Goal: Transaction & Acquisition: Download file/media

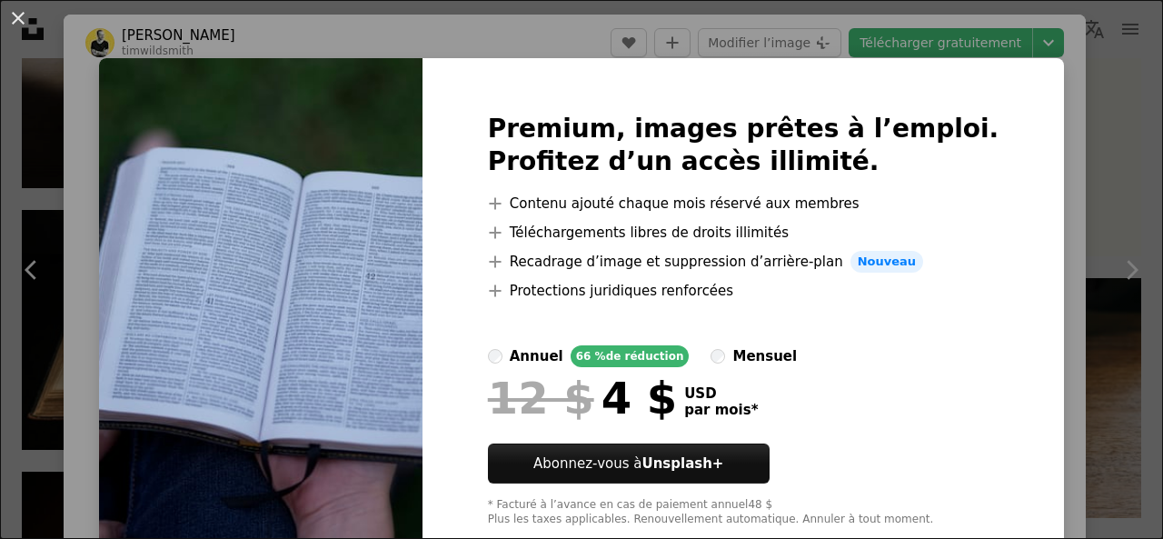
scroll to position [1264, 0]
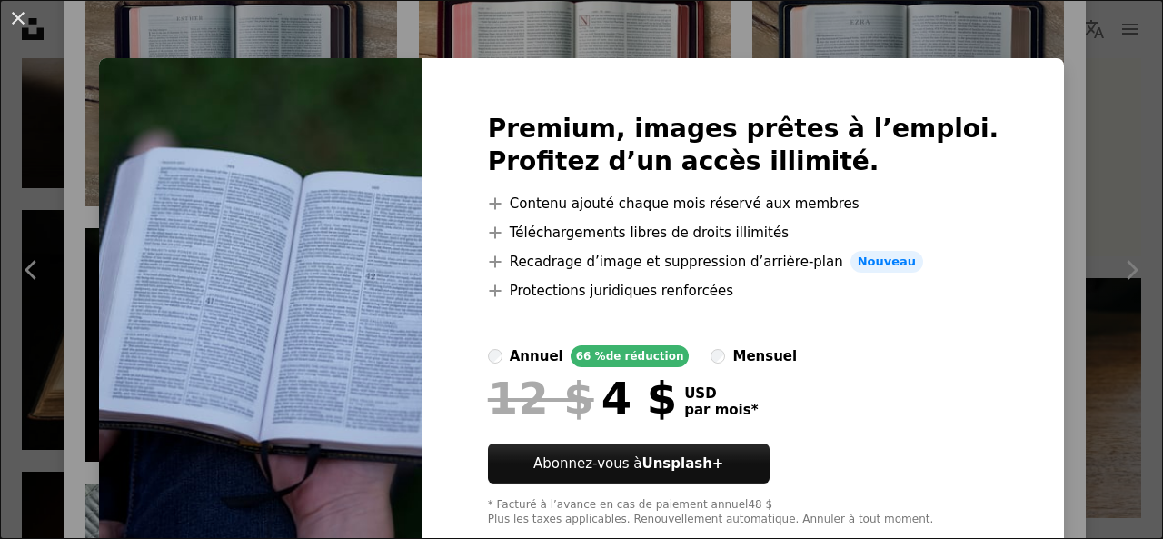
click at [1051, 154] on div "An X shape Premium, images prêtes à l’emploi. Profitez d’un accès illimité. A p…" at bounding box center [581, 269] width 1163 height 539
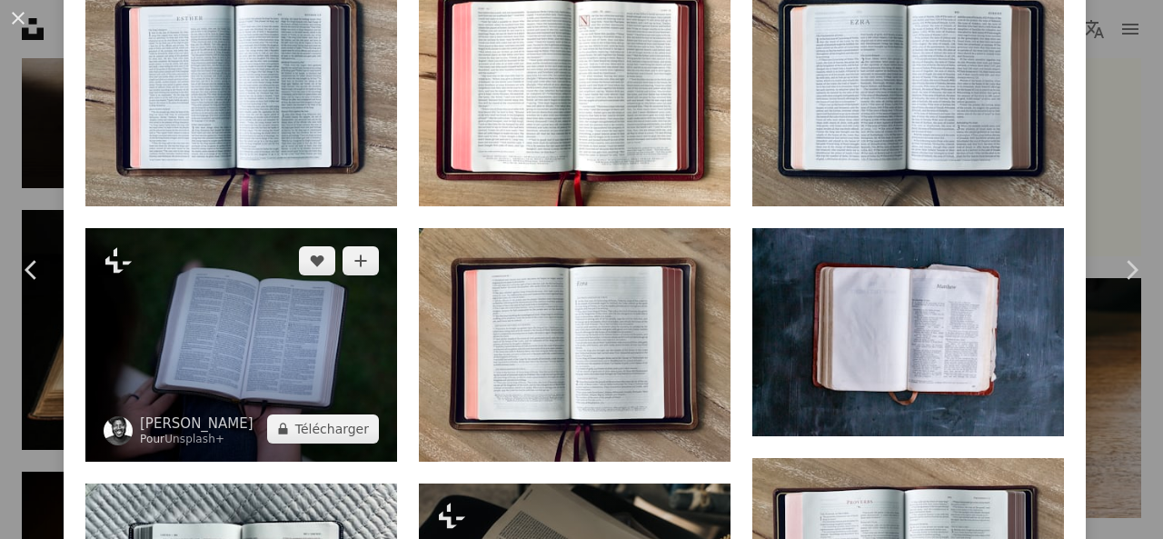
click at [265, 323] on img at bounding box center [241, 345] width 312 height 234
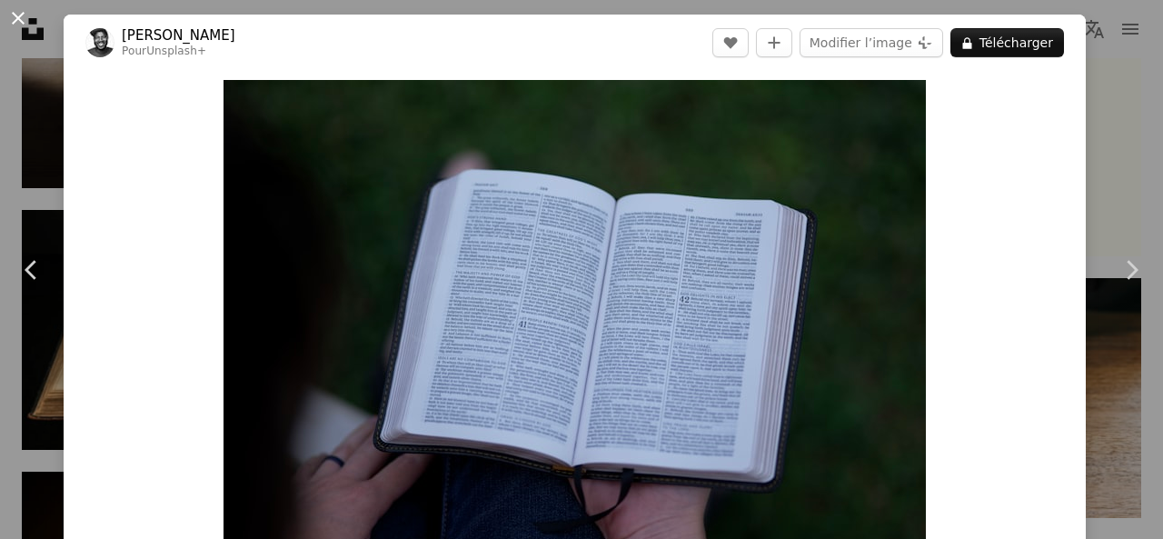
click at [24, 24] on button "An X shape" at bounding box center [18, 18] width 22 height 22
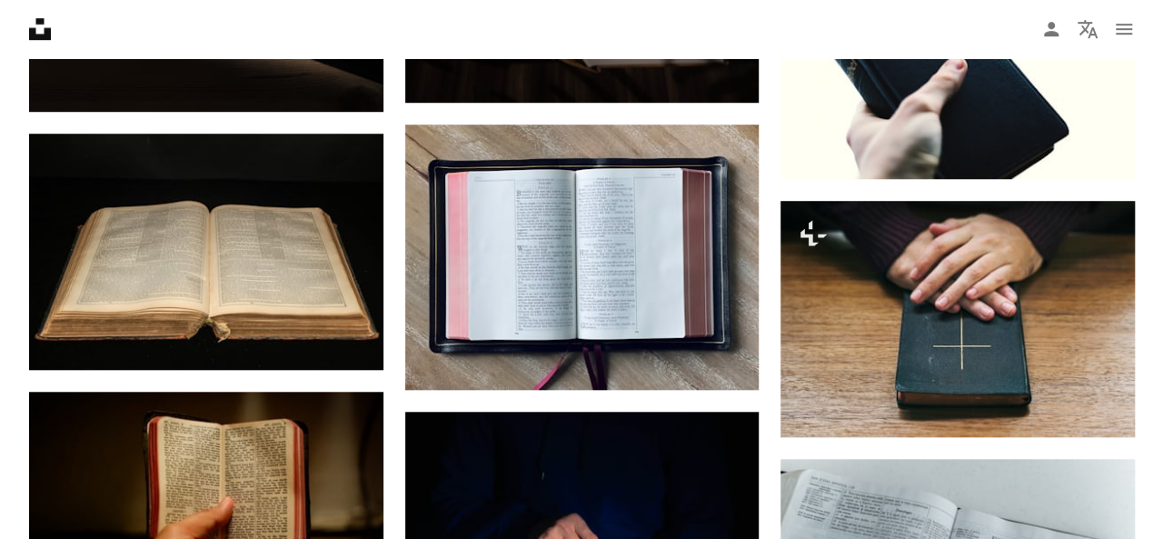
scroll to position [4095, 0]
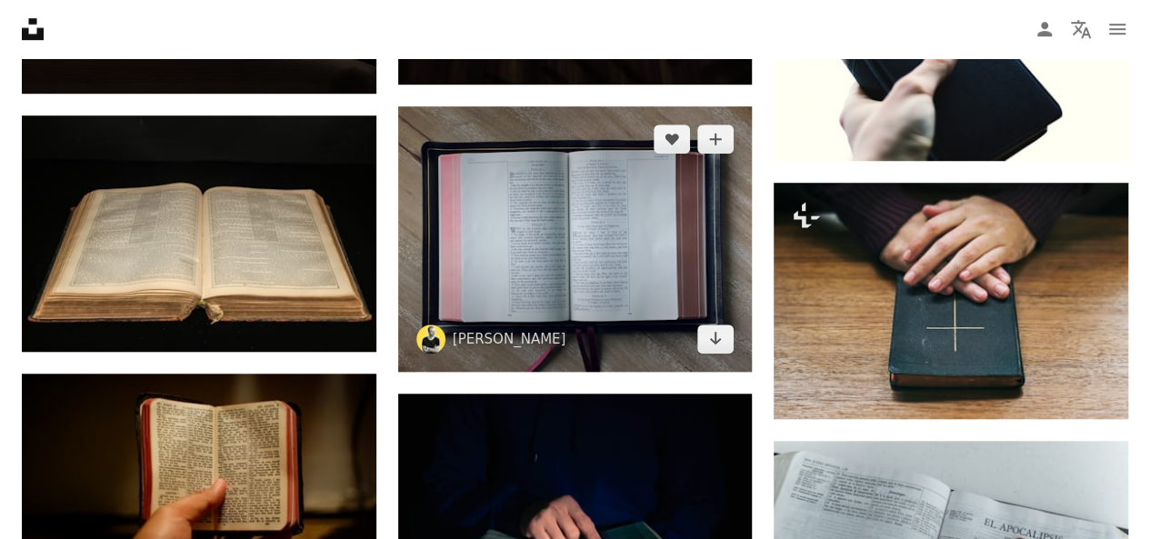
click at [629, 261] on img at bounding box center [575, 238] width 354 height 265
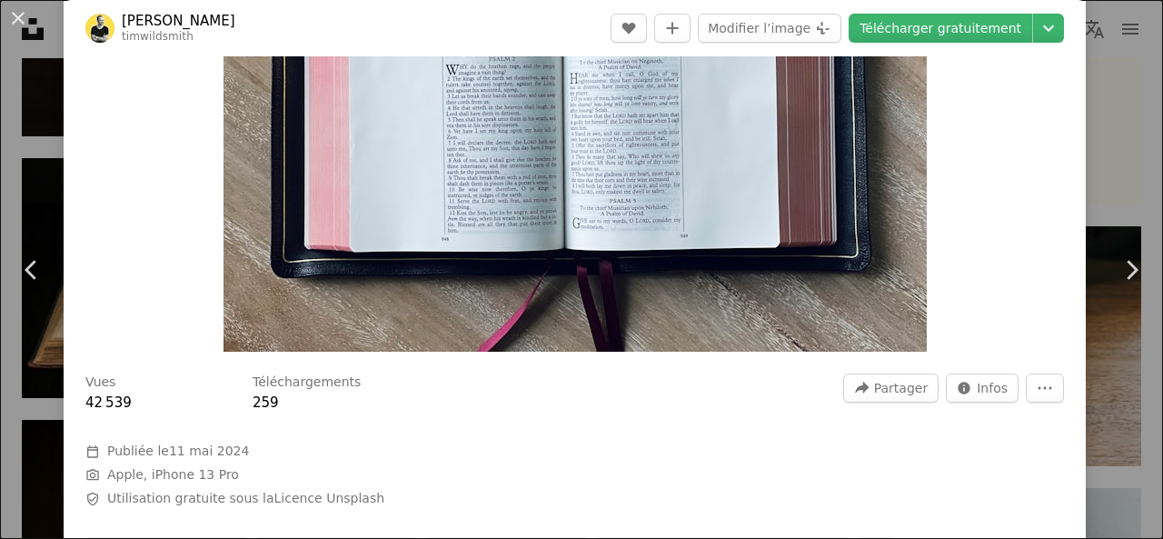
scroll to position [285, 0]
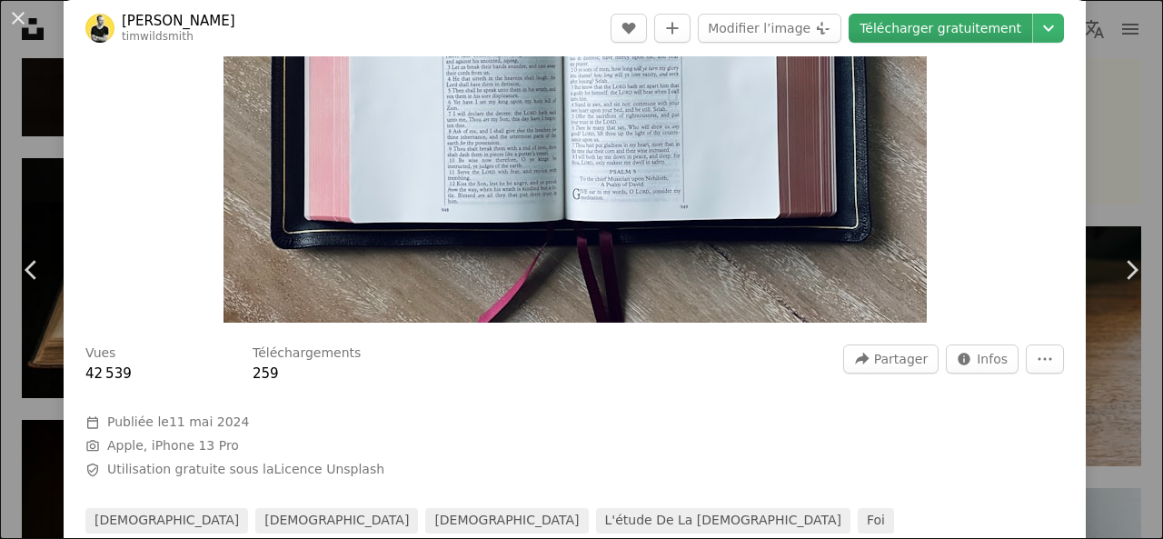
click at [969, 28] on link "Télécharger gratuitement" at bounding box center [941, 28] width 184 height 29
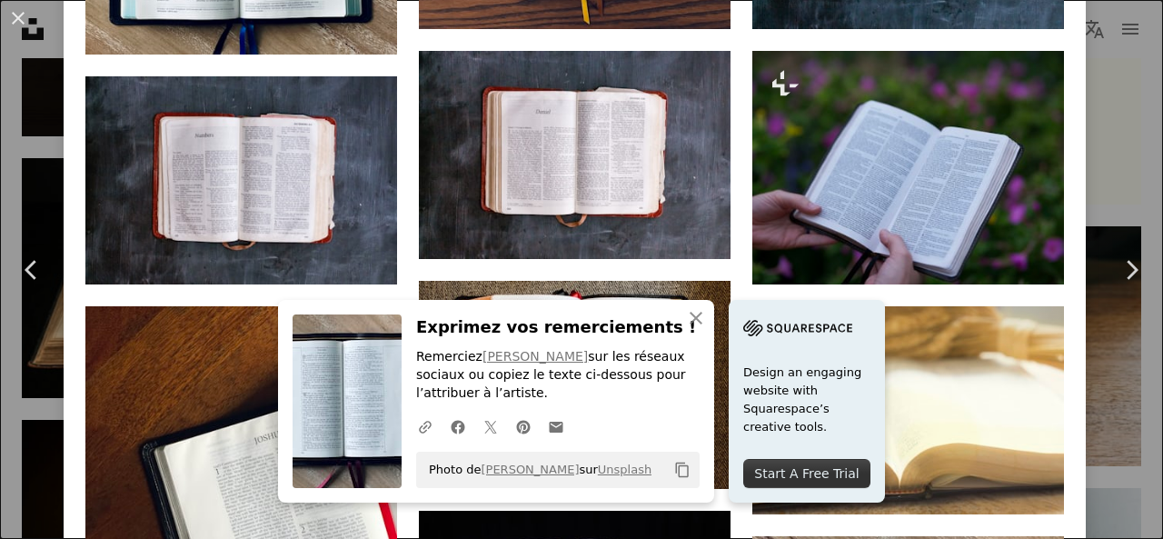
scroll to position [2463, 0]
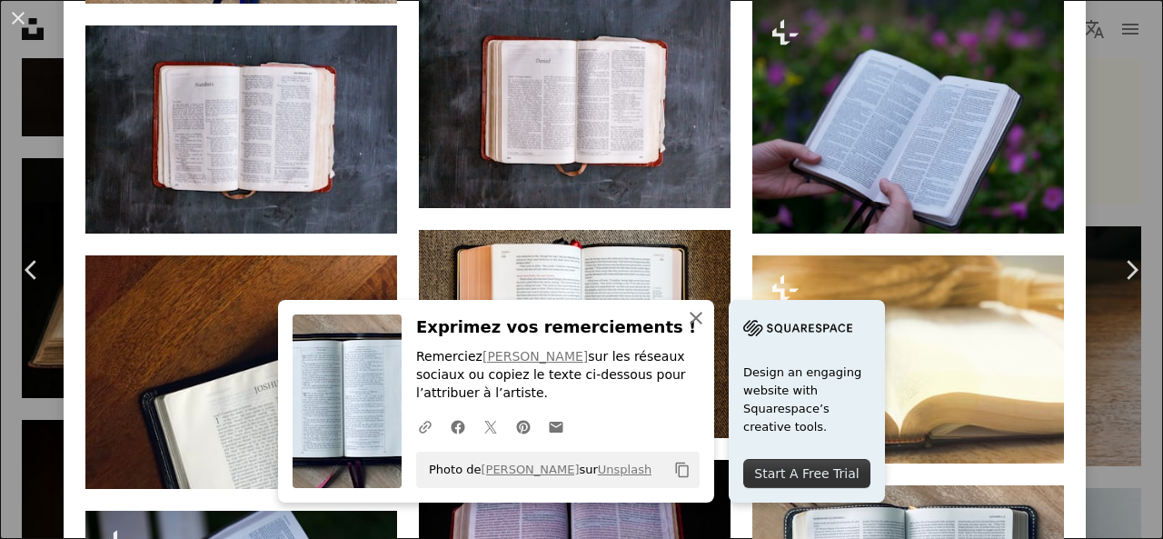
click at [690, 315] on icon "button" at bounding box center [696, 318] width 13 height 13
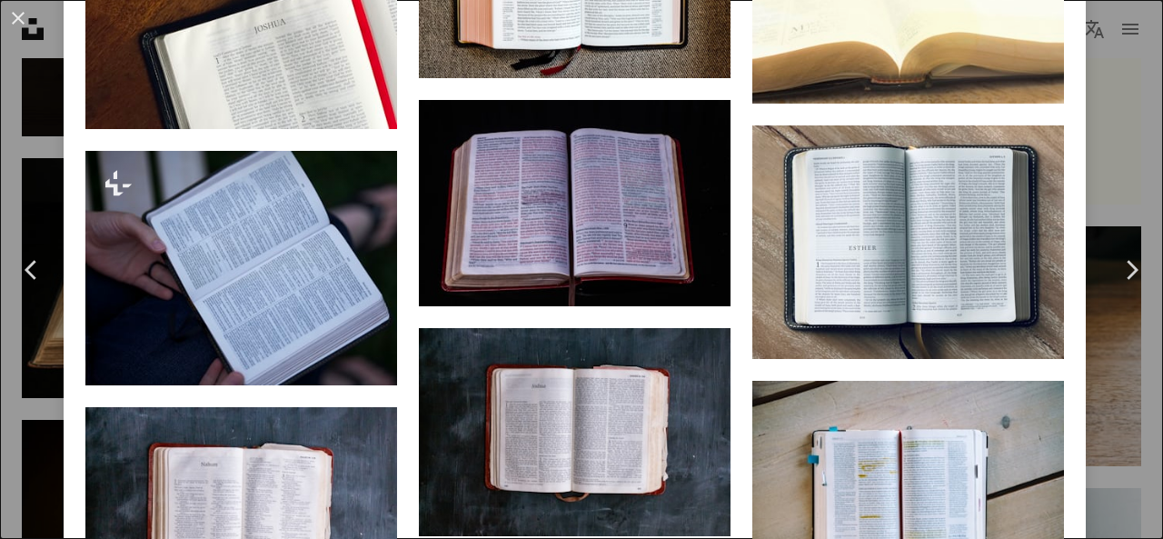
scroll to position [2830, 0]
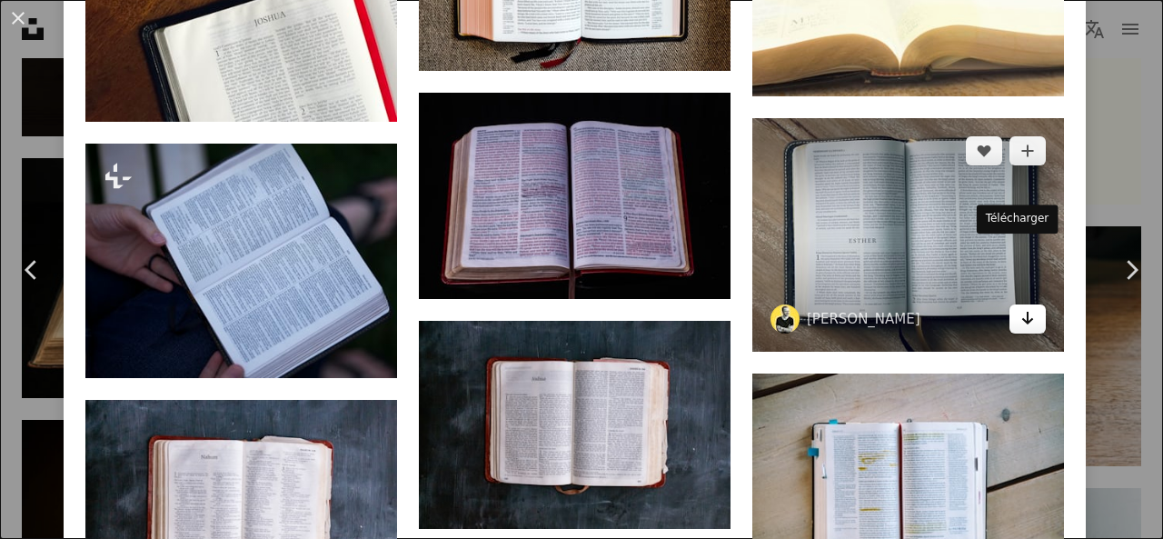
click at [1021, 307] on icon "Arrow pointing down" at bounding box center [1028, 318] width 15 height 22
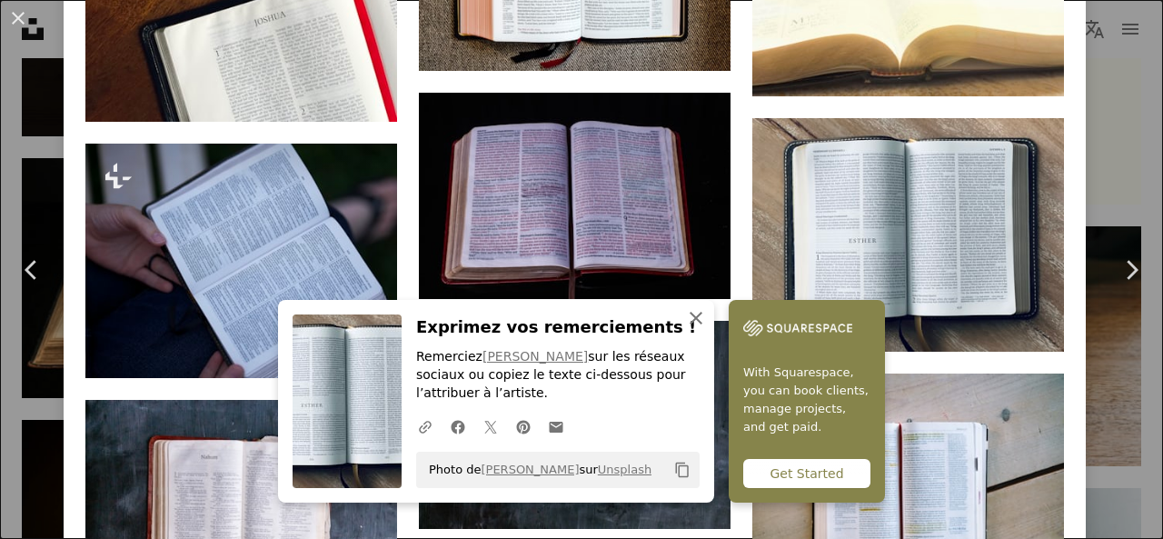
click at [695, 315] on icon "An X shape" at bounding box center [696, 318] width 22 height 22
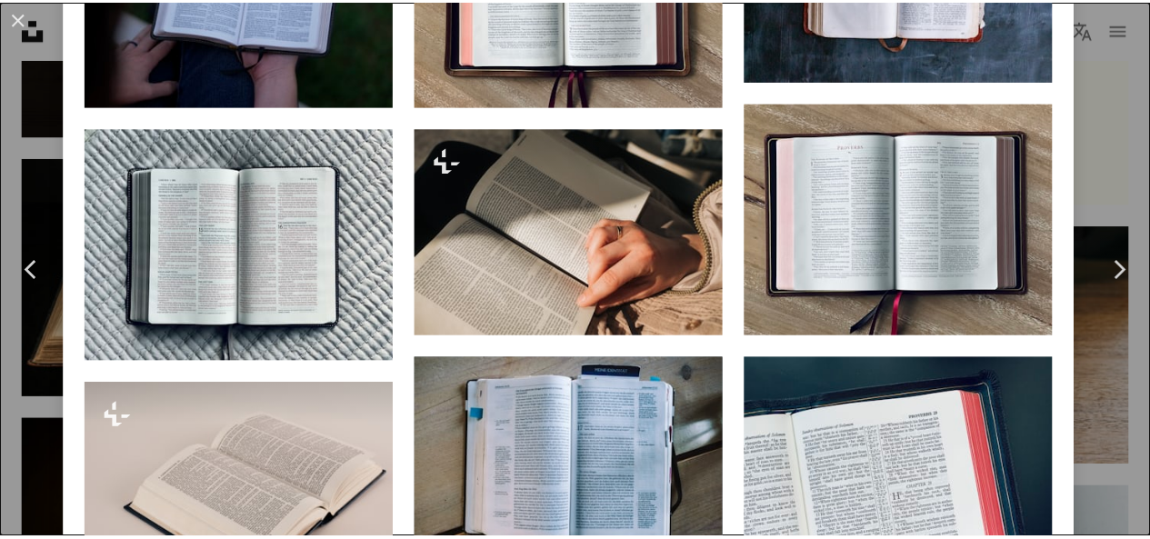
scroll to position [1583, 0]
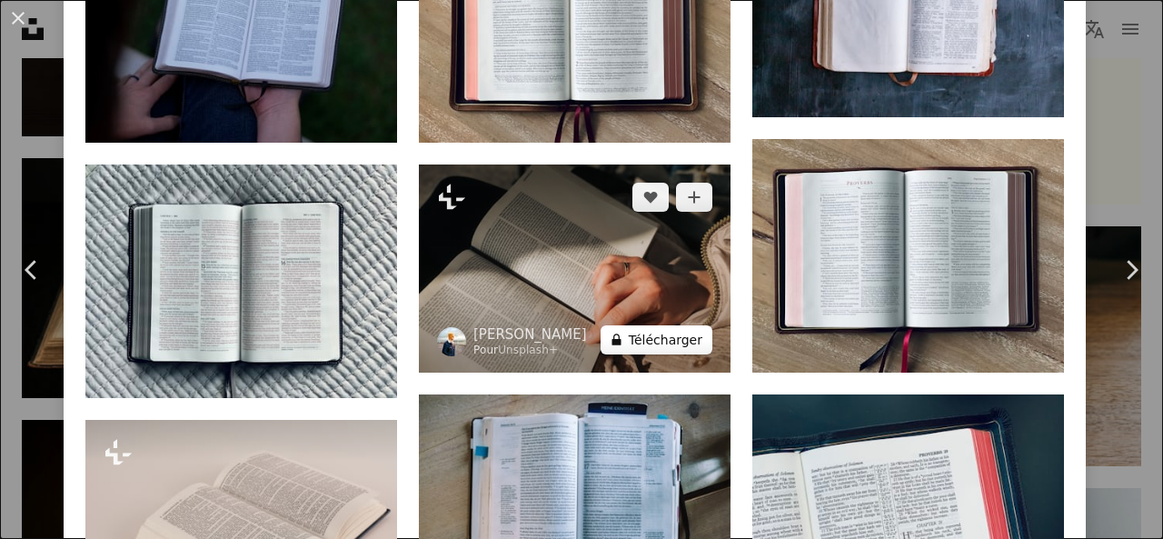
click at [624, 325] on button "A lock Télécharger" at bounding box center [657, 339] width 112 height 29
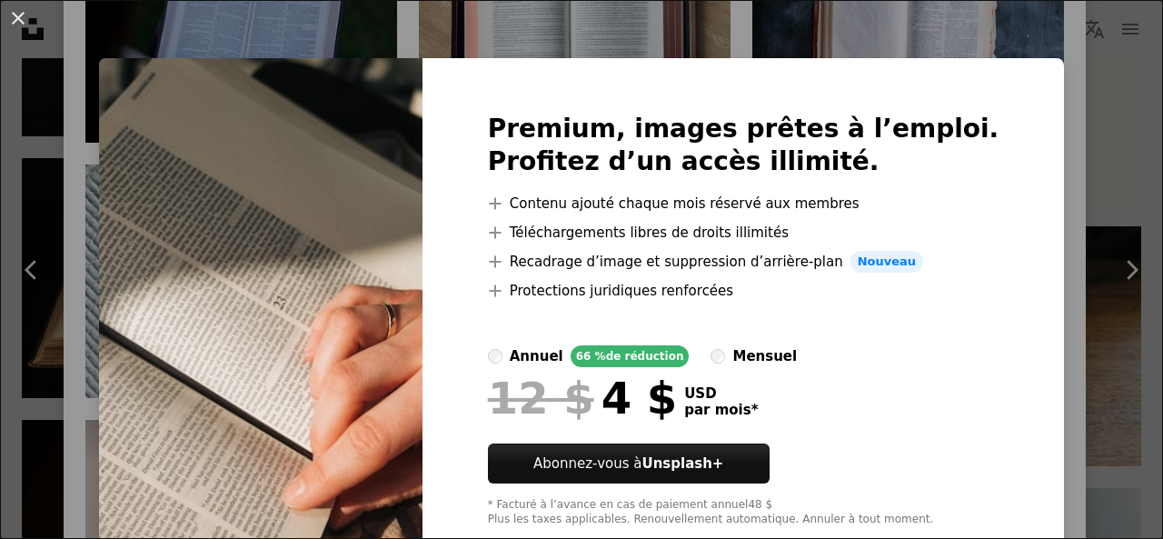
click at [1124, 201] on div "An X shape Premium, images prêtes à l’emploi. Profitez d’un accès illimité. A p…" at bounding box center [581, 269] width 1163 height 539
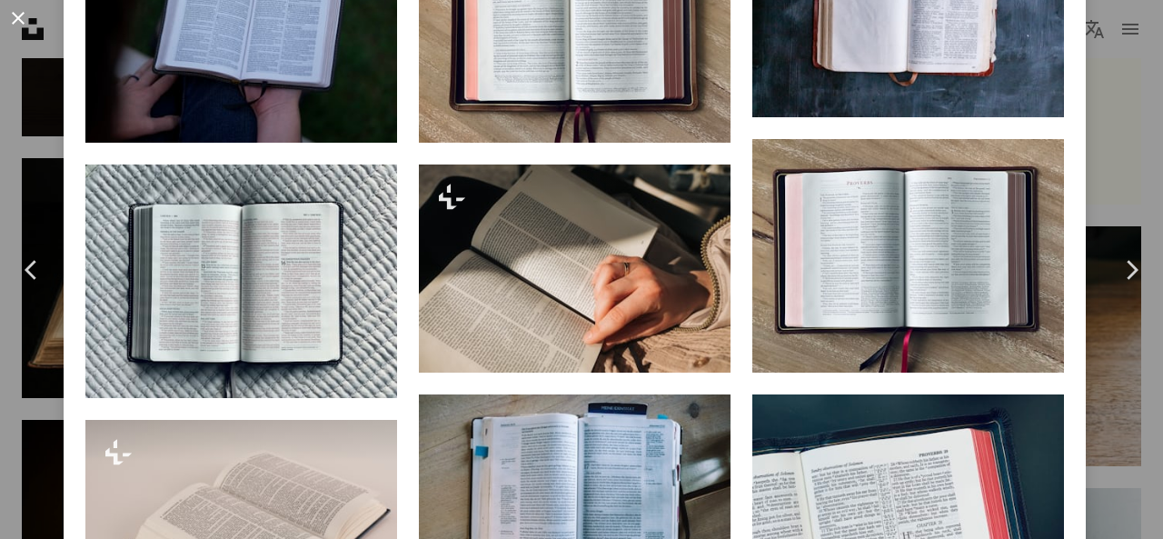
click at [22, 18] on button "An X shape" at bounding box center [18, 18] width 22 height 22
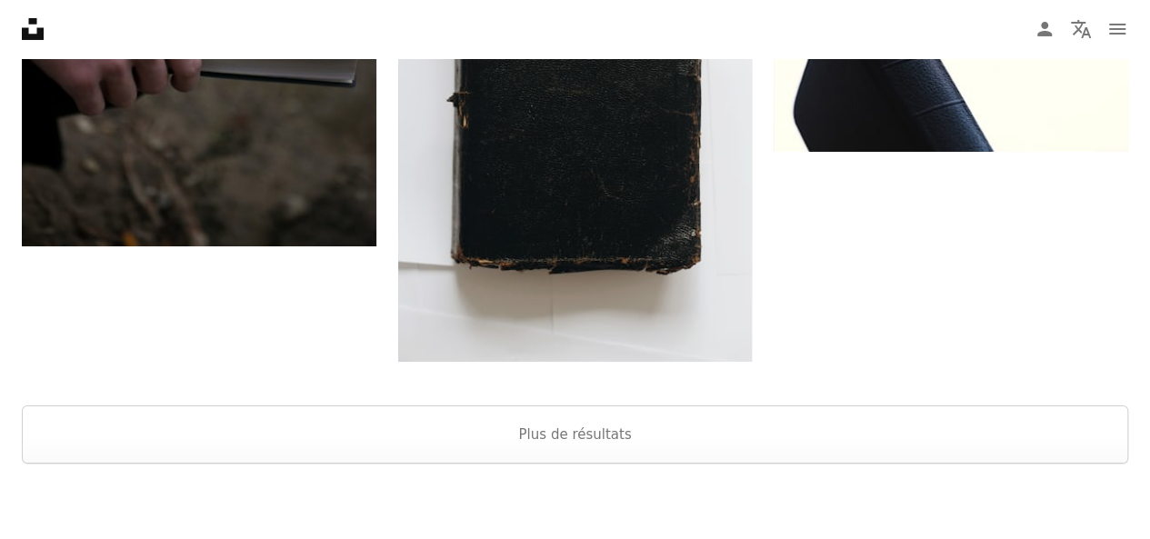
scroll to position [6724, 0]
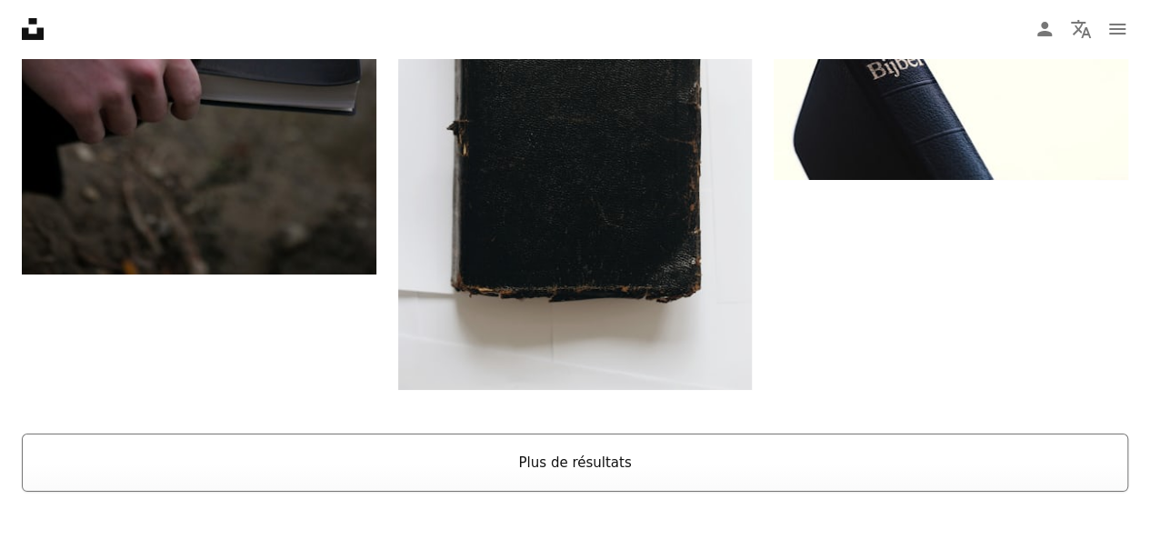
click at [596, 454] on button "Plus de résultats" at bounding box center [575, 462] width 1106 height 58
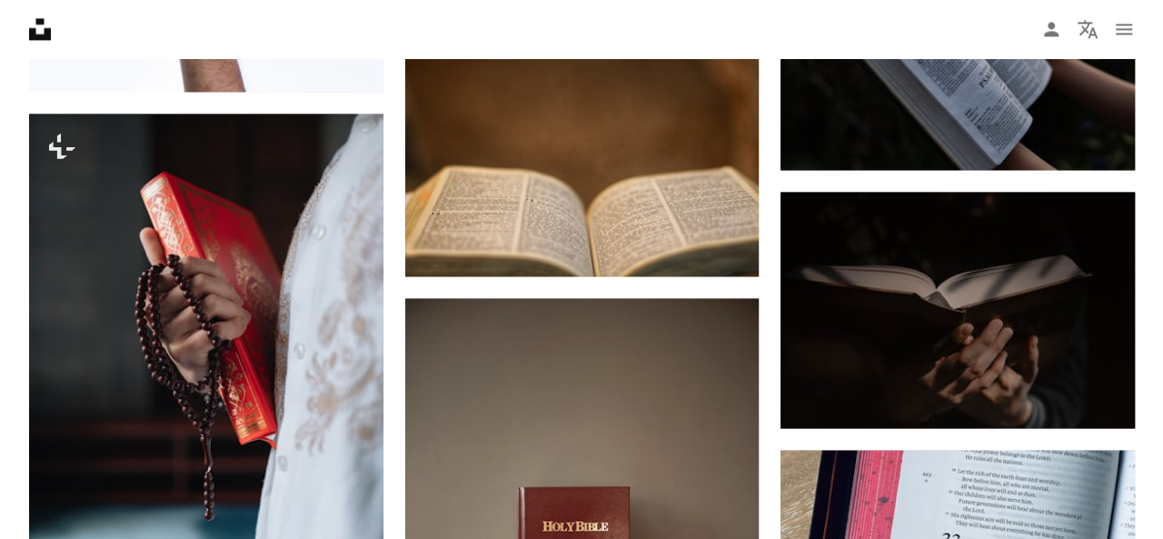
scroll to position [11511, 0]
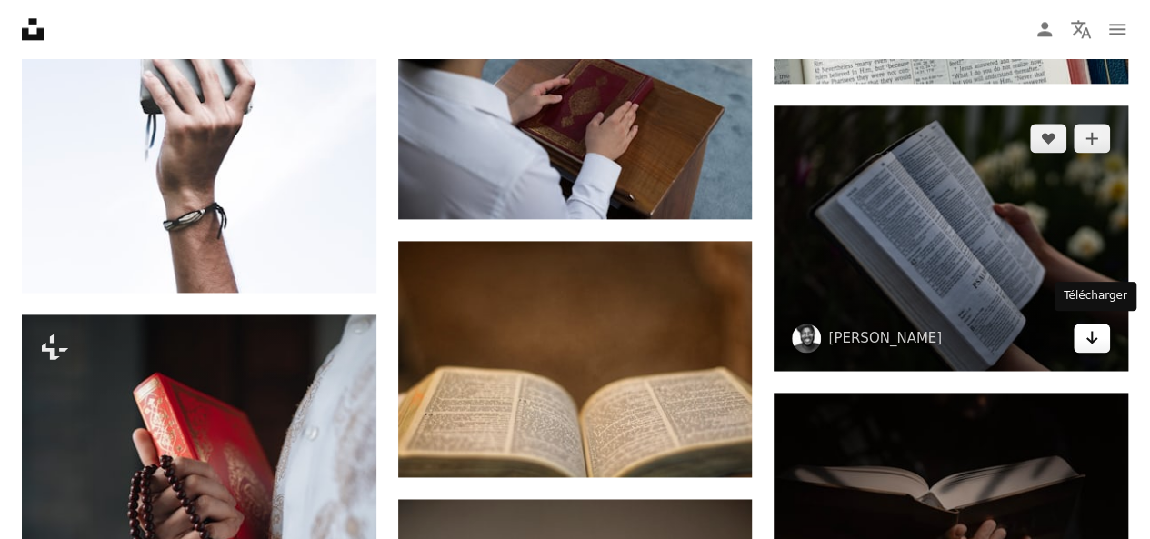
click at [1091, 342] on link "Arrow pointing down" at bounding box center [1091, 338] width 36 height 29
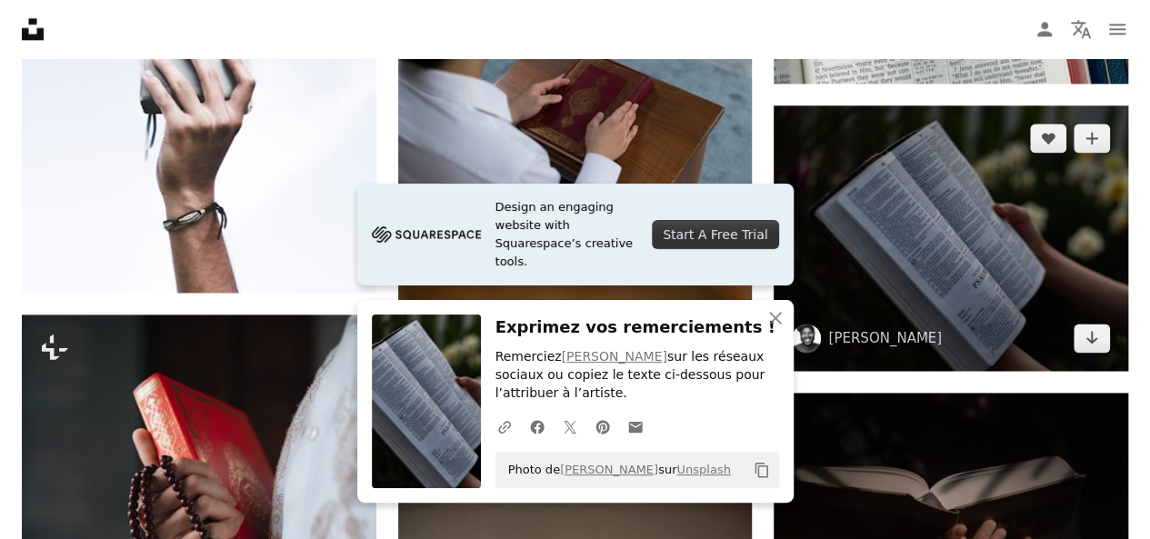
click at [1000, 268] on img at bounding box center [950, 237] width 354 height 265
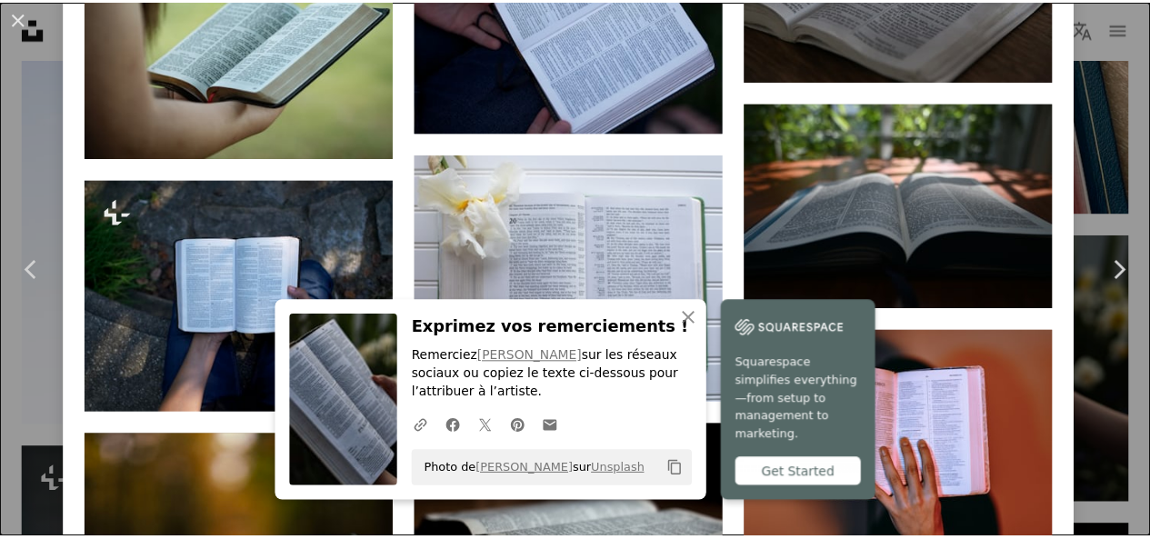
scroll to position [1801, 0]
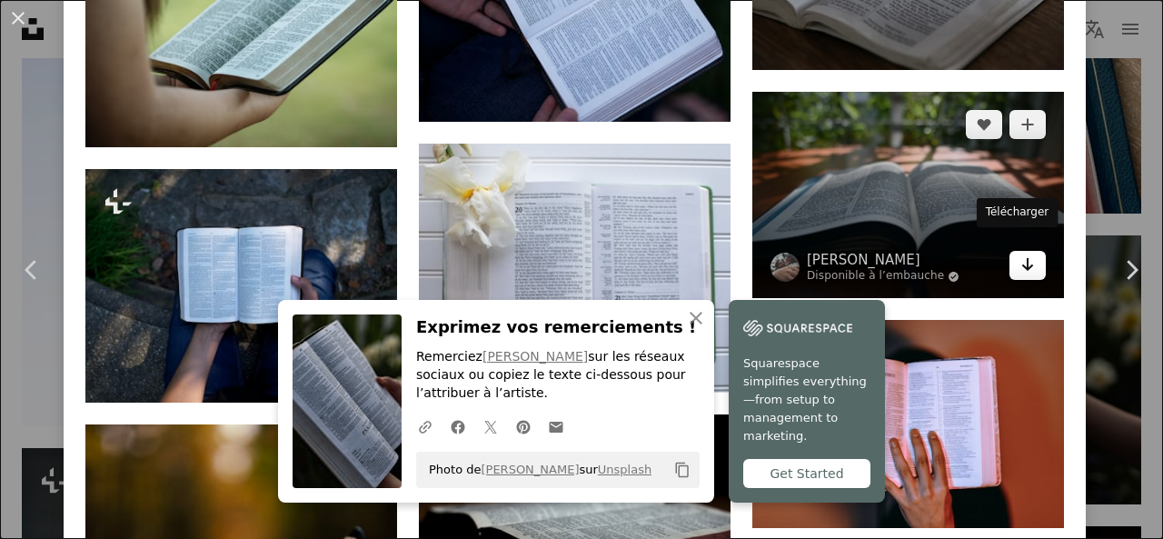
click at [1021, 255] on icon "Arrow pointing down" at bounding box center [1028, 265] width 15 height 22
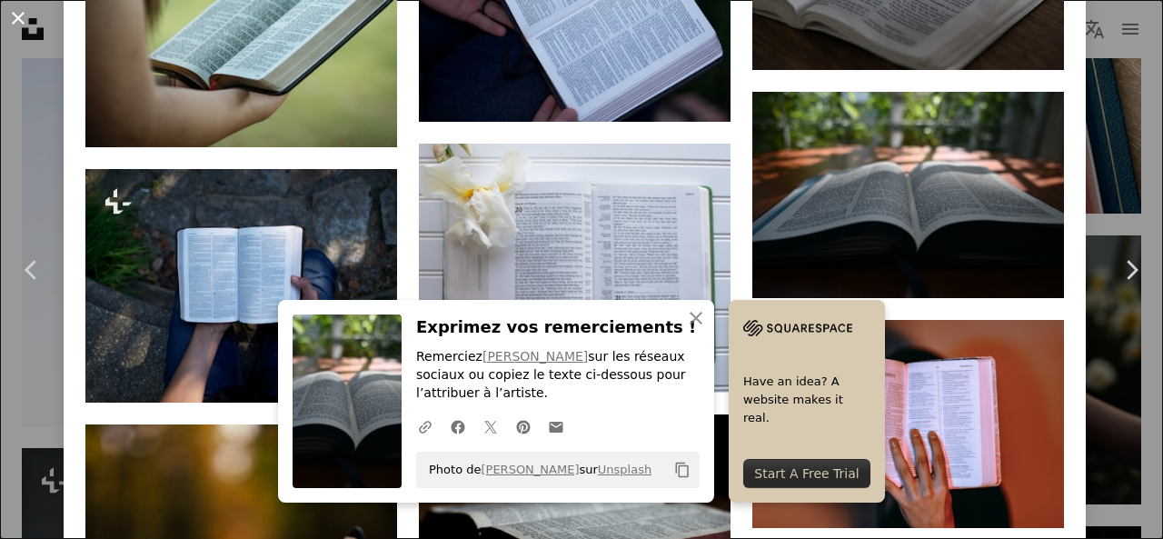
click at [18, 15] on button "An X shape" at bounding box center [18, 18] width 22 height 22
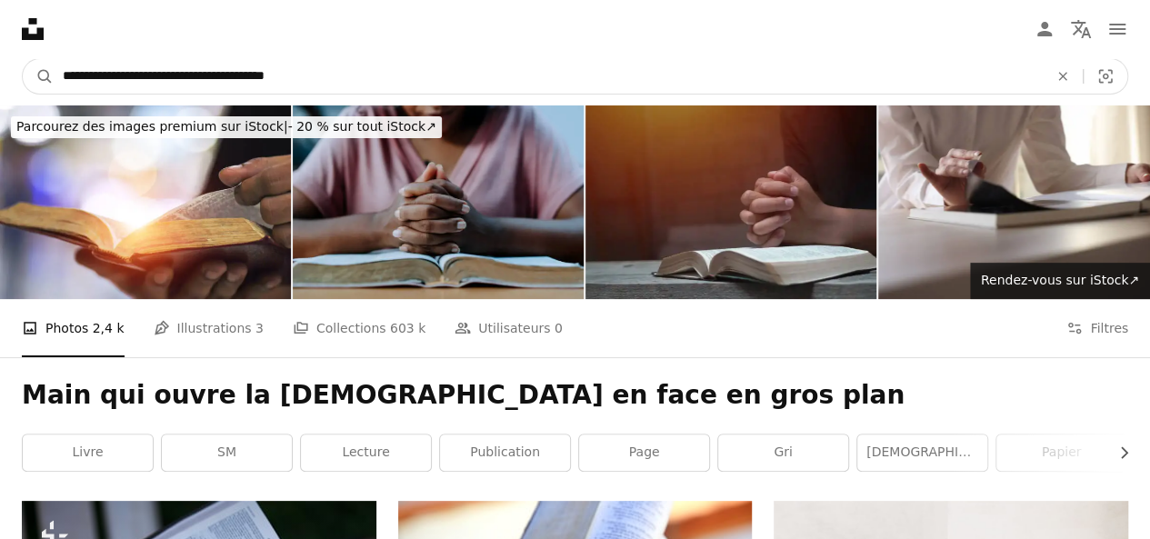
click at [115, 76] on input "**********" at bounding box center [548, 76] width 989 height 35
click at [218, 78] on input "**********" at bounding box center [548, 76] width 989 height 35
click at [384, 72] on input "**********" at bounding box center [548, 76] width 989 height 35
click at [61, 76] on input "**********" at bounding box center [548, 76] width 989 height 35
type input "**********"
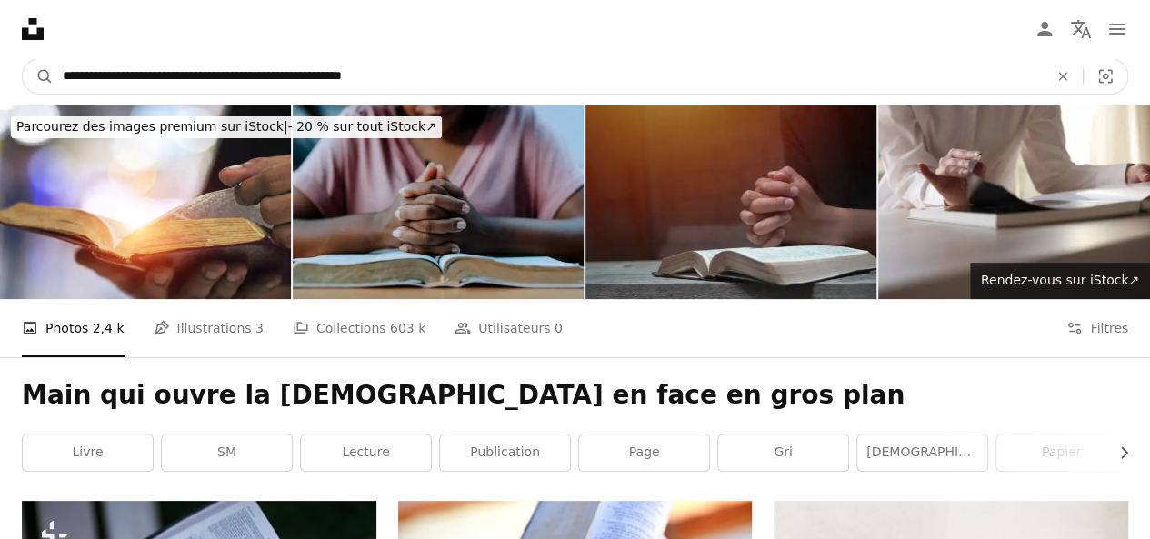
click button "A magnifying glass" at bounding box center [38, 76] width 31 height 35
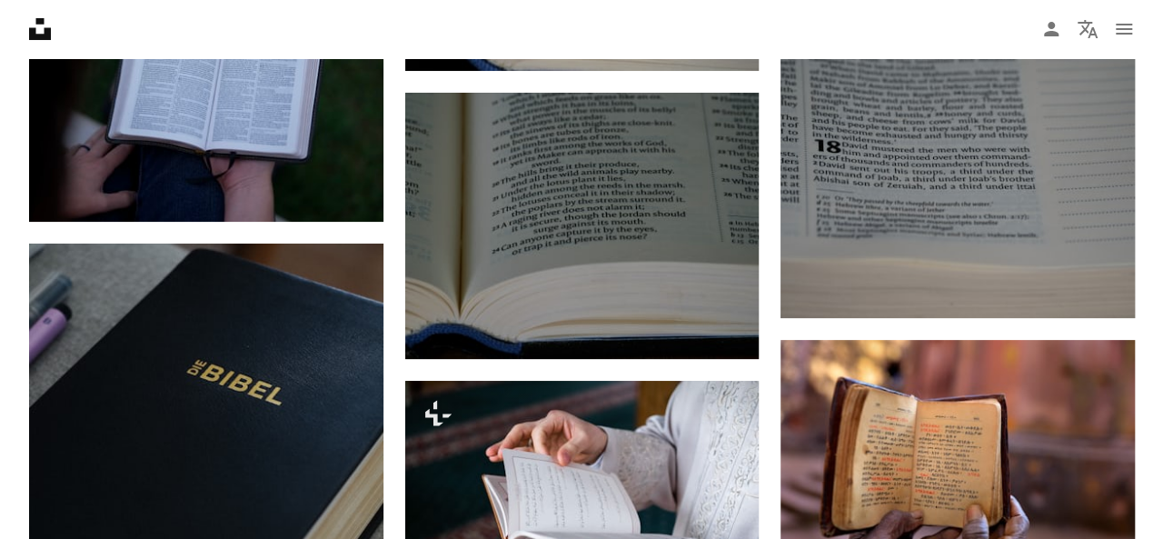
scroll to position [20557, 0]
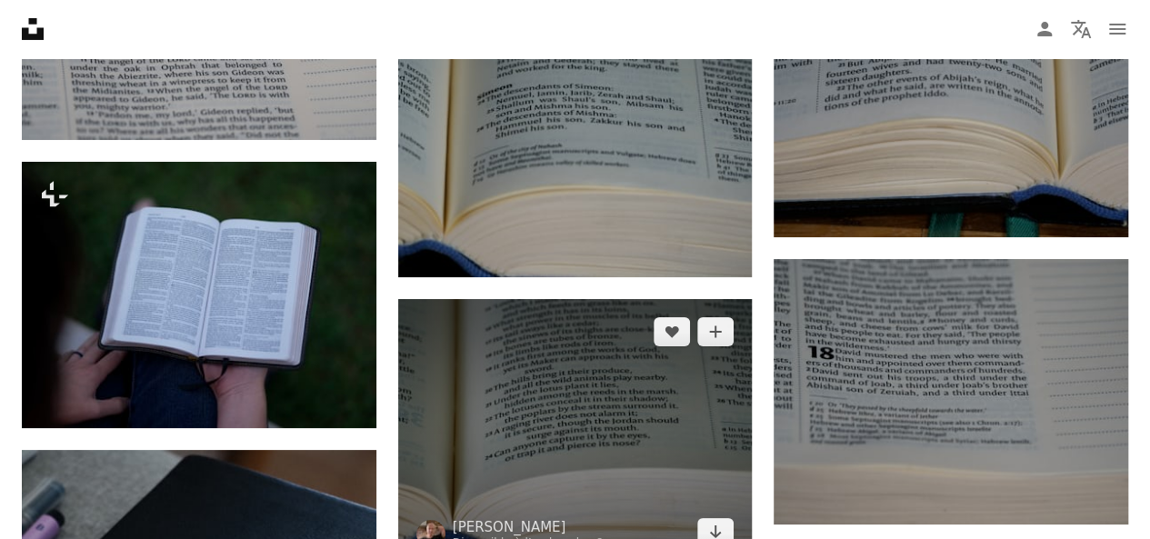
click at [682, 374] on img at bounding box center [575, 431] width 354 height 265
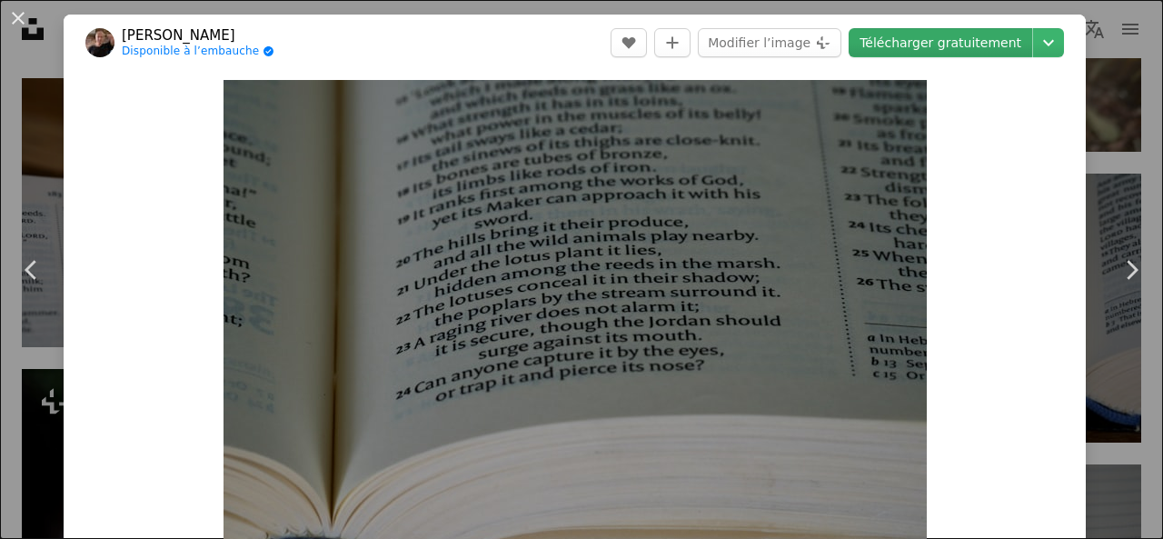
click at [958, 46] on link "Télécharger gratuitement" at bounding box center [941, 42] width 184 height 29
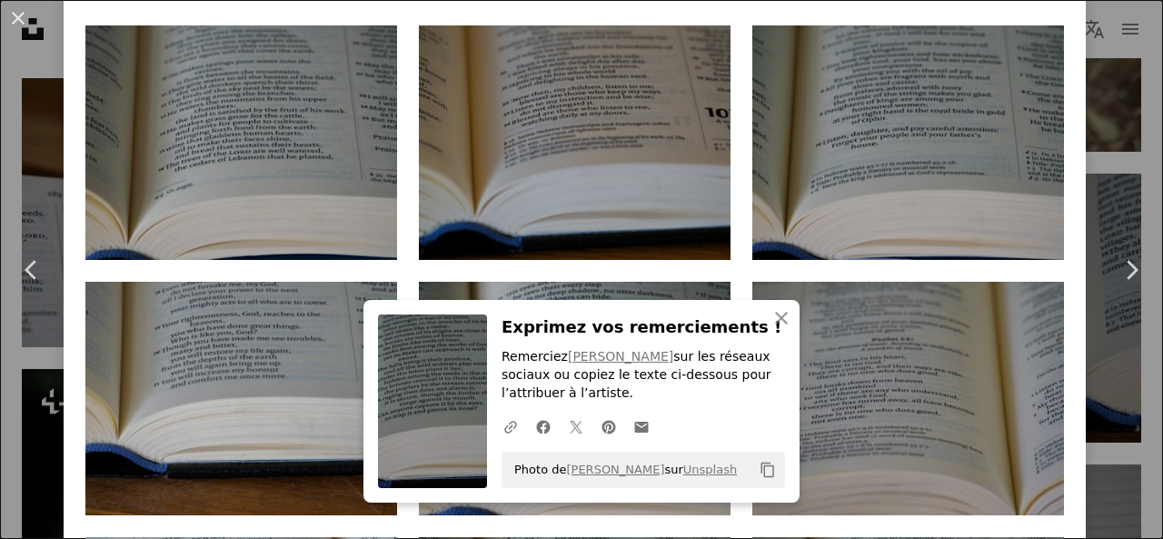
scroll to position [1183, 0]
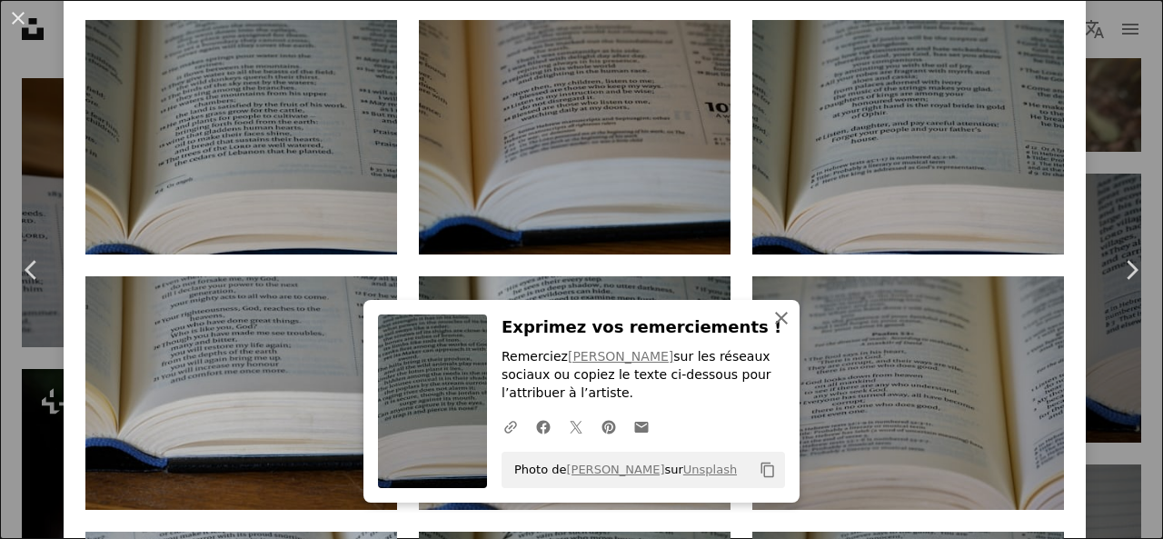
click at [775, 322] on icon "button" at bounding box center [781, 318] width 13 height 13
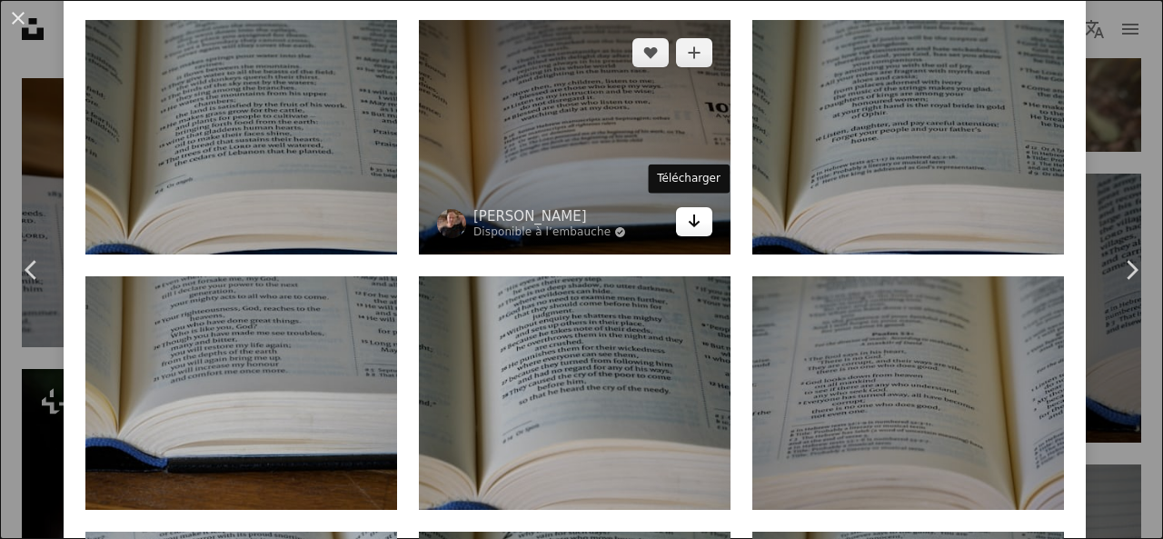
click at [687, 221] on icon "Arrow pointing down" at bounding box center [694, 221] width 15 height 22
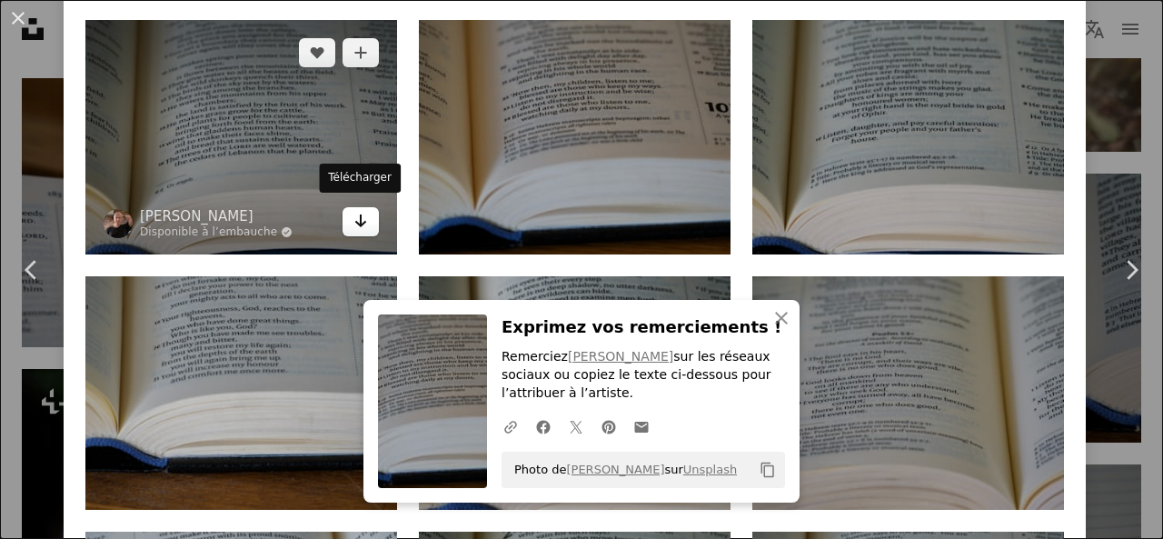
click at [354, 221] on icon "Arrow pointing down" at bounding box center [361, 221] width 15 height 22
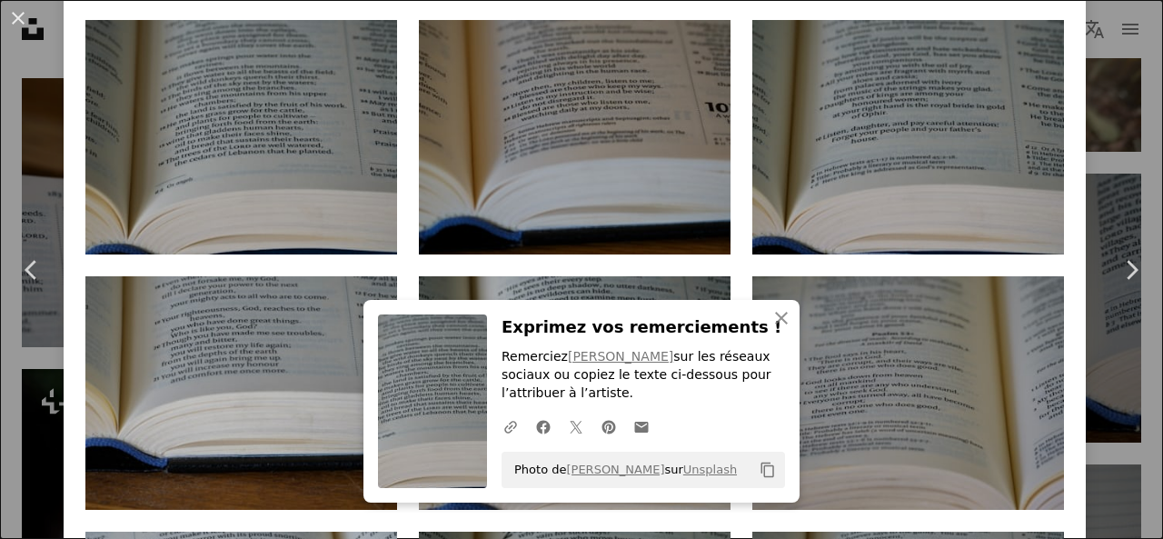
scroll to position [1195, 0]
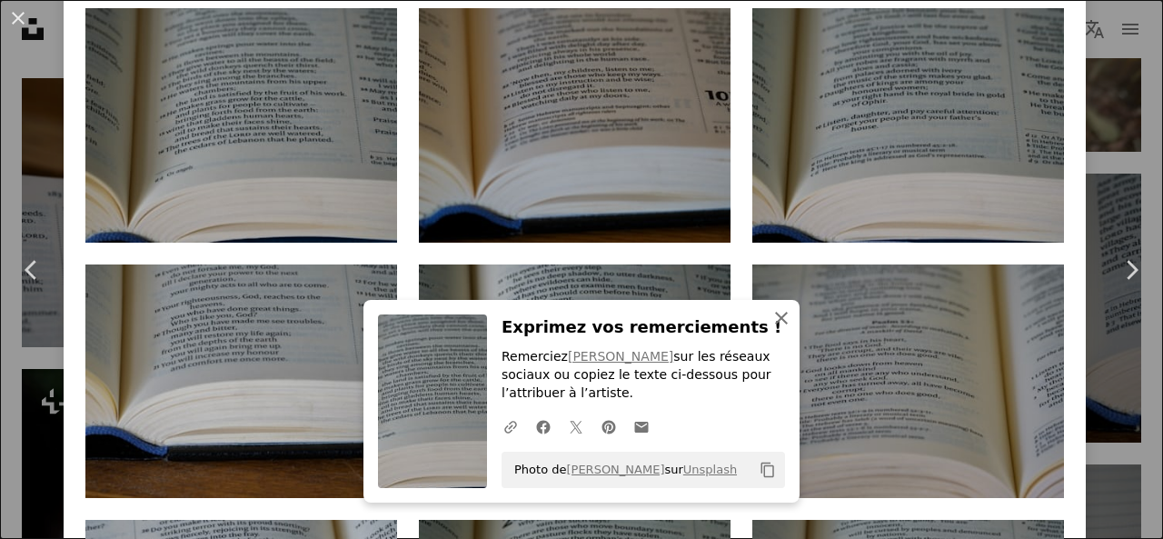
click at [773, 321] on icon "An X shape" at bounding box center [782, 318] width 22 height 22
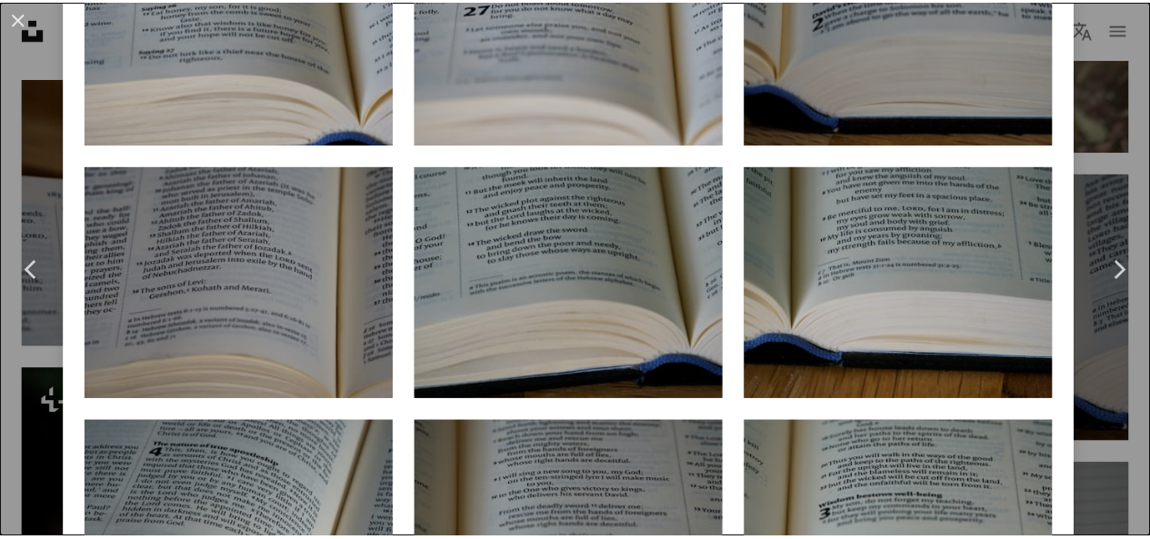
scroll to position [4164, 0]
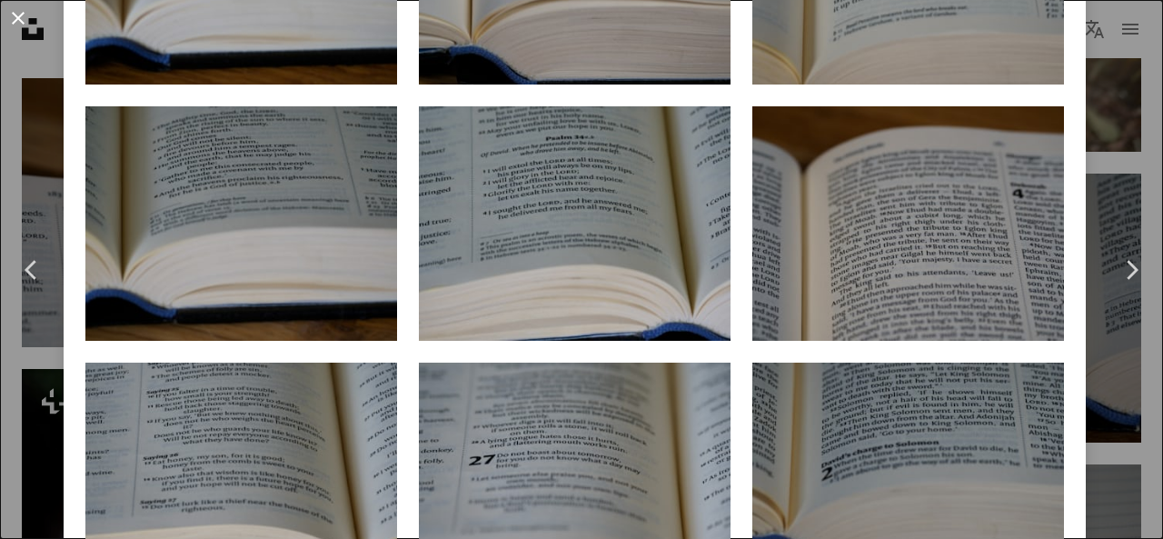
click at [15, 19] on button "An X shape" at bounding box center [18, 18] width 22 height 22
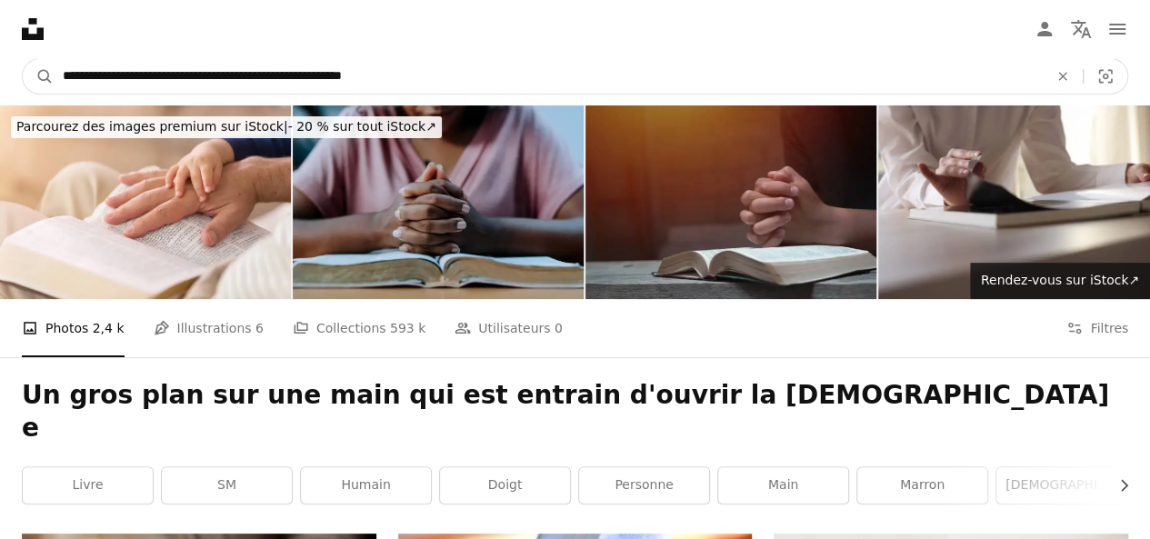
drag, startPoint x: 400, startPoint y: 74, endPoint x: 65, endPoint y: 69, distance: 334.5
click at [65, 69] on input "**********" at bounding box center [548, 76] width 989 height 35
paste input "Rechercher des visuels sur tout le site"
type input "**********"
click at [23, 59] on button "A magnifying glass" at bounding box center [38, 76] width 31 height 35
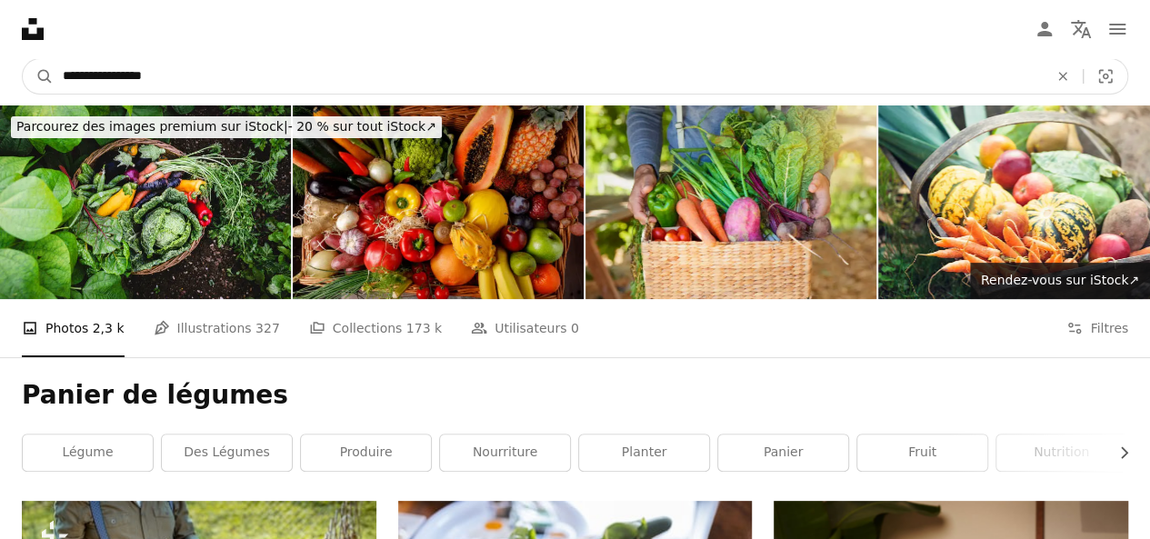
click at [174, 77] on input "**********" at bounding box center [548, 76] width 989 height 35
type input "**********"
click button "A magnifying glass" at bounding box center [38, 76] width 31 height 35
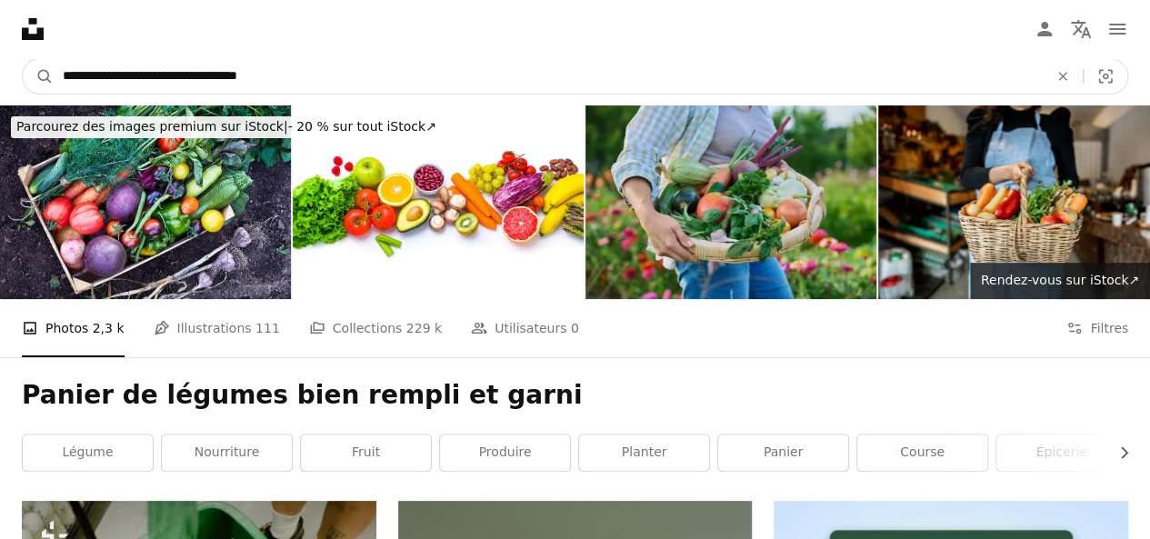
click at [168, 80] on input "**********" at bounding box center [548, 76] width 989 height 35
type input "**********"
click button "A magnifying glass" at bounding box center [38, 76] width 31 height 35
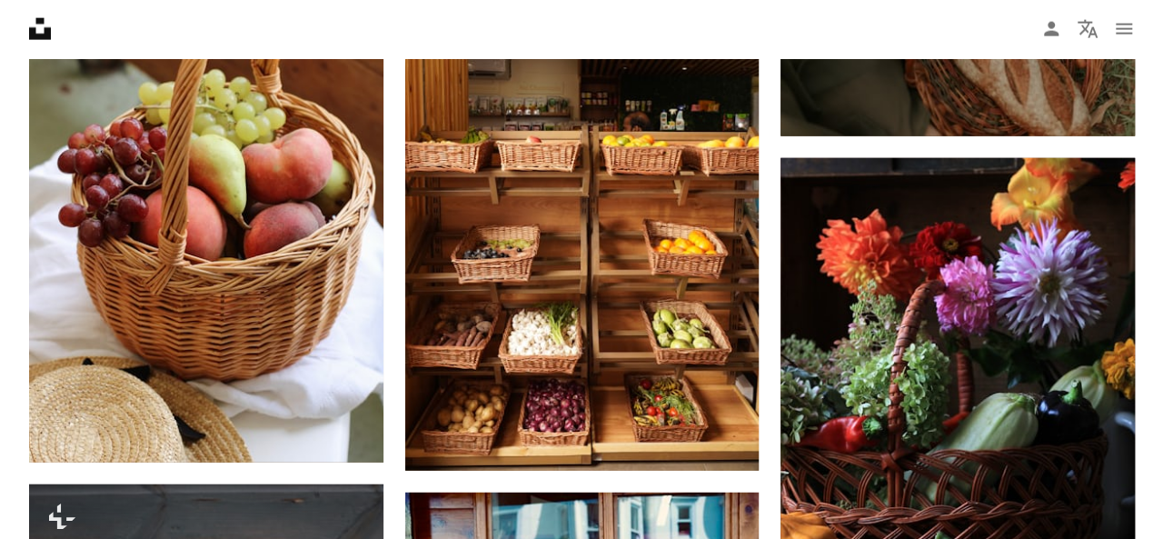
scroll to position [2141, 0]
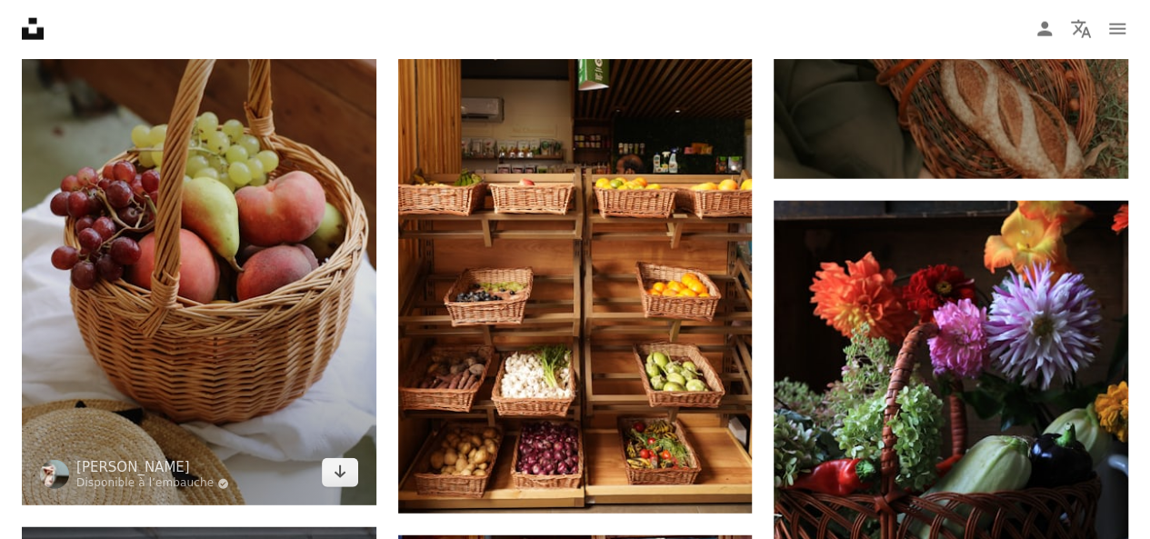
click at [239, 300] on img at bounding box center [199, 240] width 354 height 531
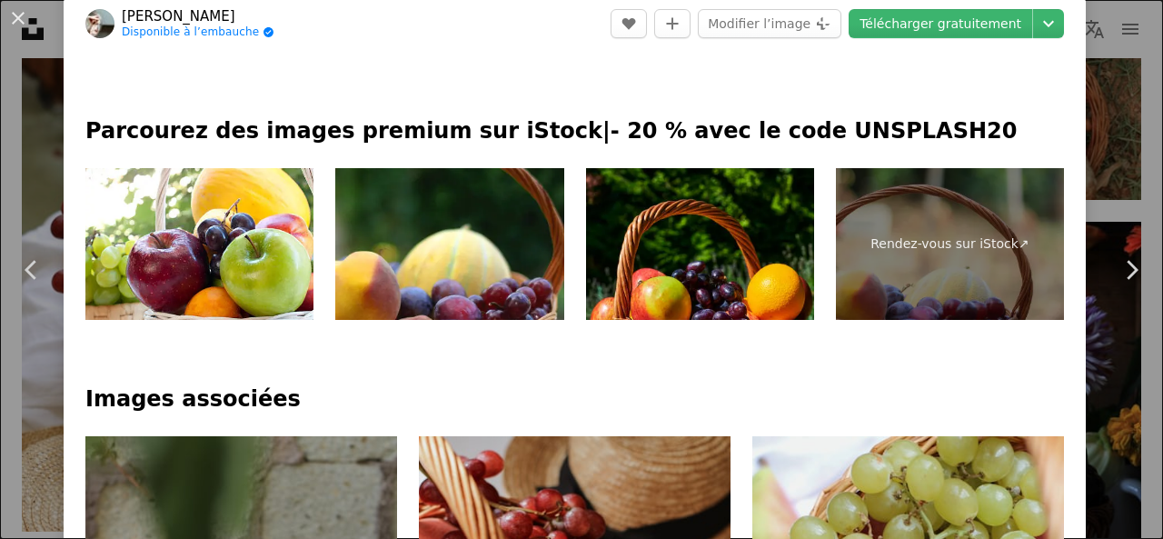
scroll to position [782, 0]
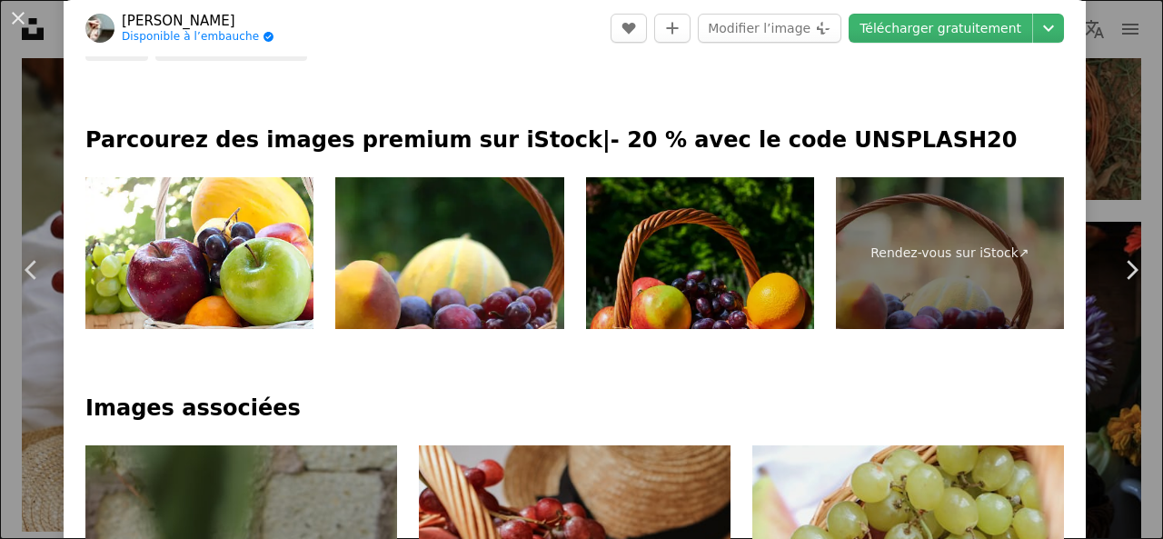
click at [670, 275] on img at bounding box center [700, 253] width 228 height 153
